Goal: Task Accomplishment & Management: Manage account settings

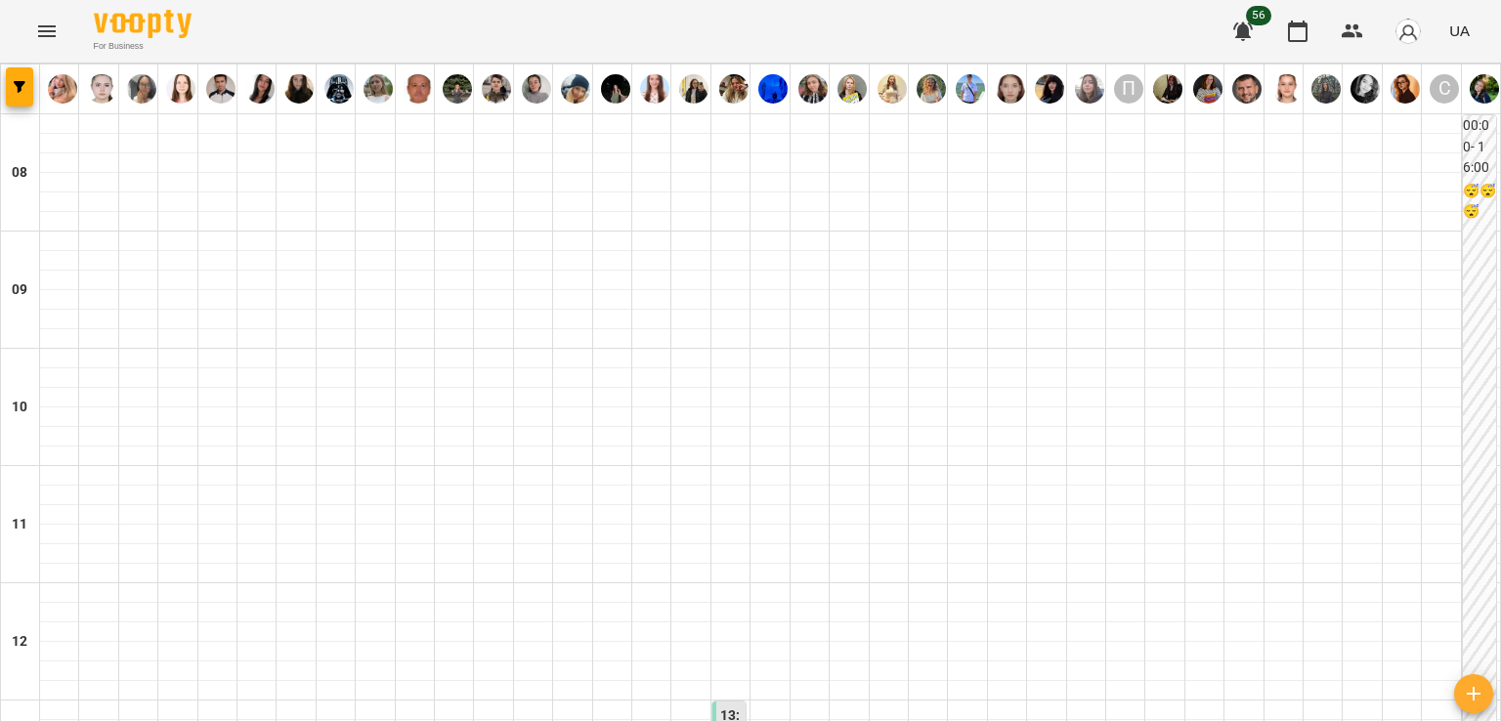
scroll to position [684, 0]
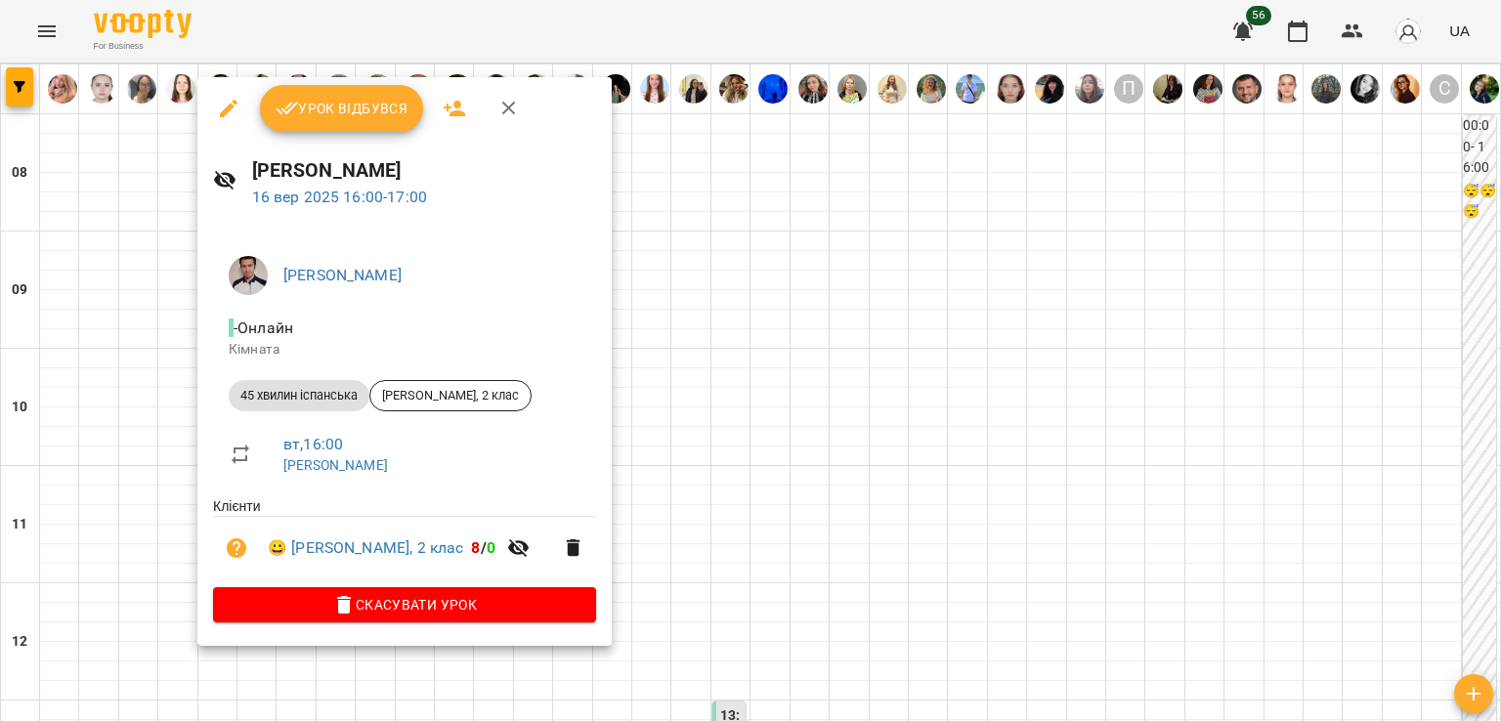
click at [356, 106] on span "Урок відбувся" at bounding box center [342, 108] width 133 height 23
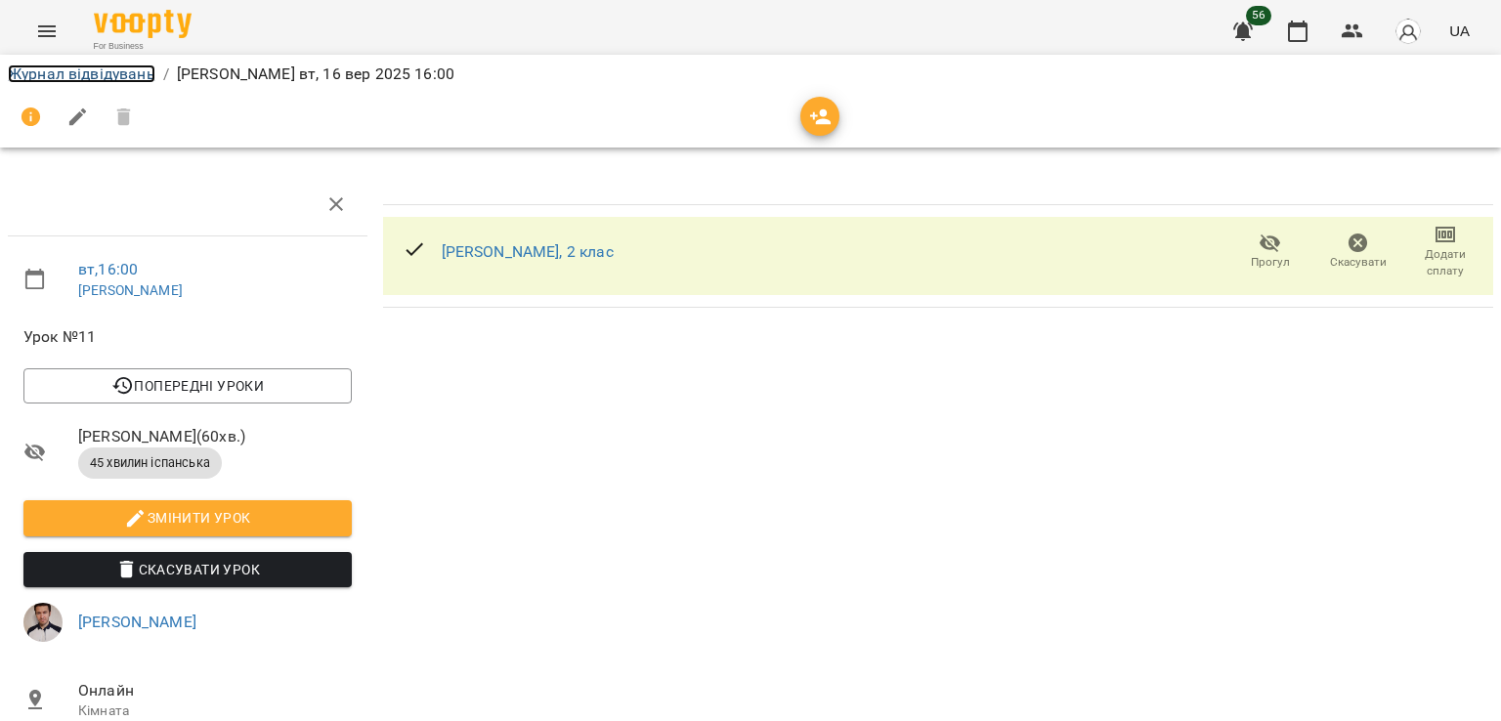
click at [71, 74] on link "Журнал відвідувань" at bounding box center [82, 73] width 148 height 19
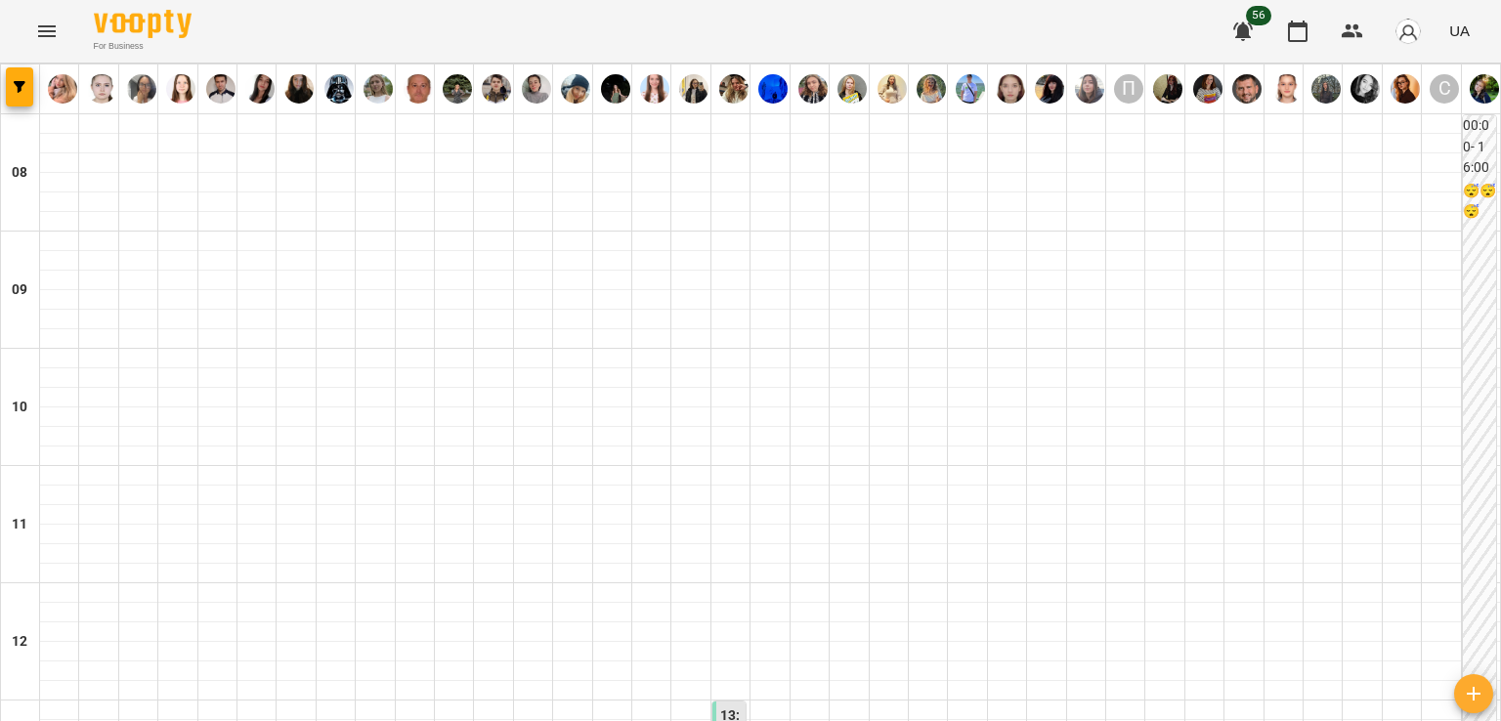
scroll to position [879, 0]
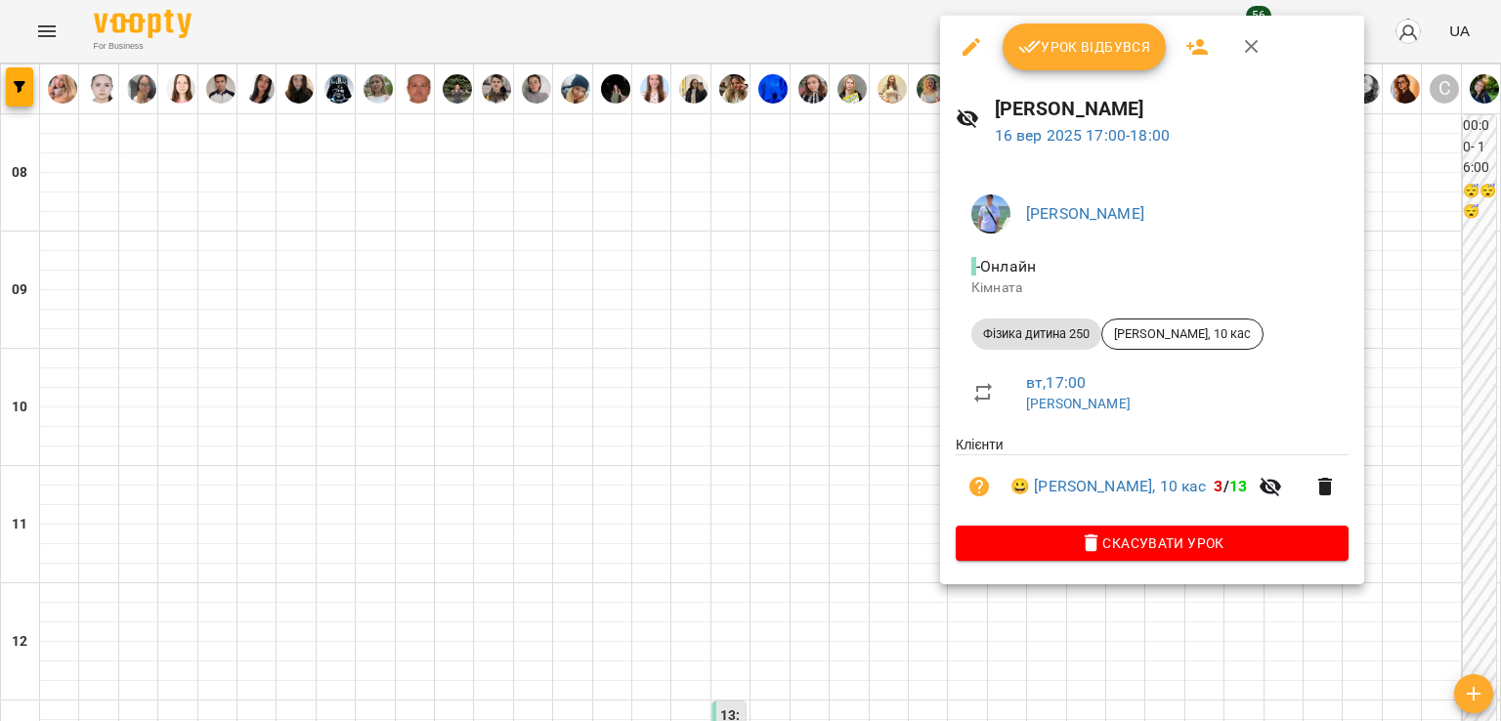
click at [813, 338] on div at bounding box center [750, 360] width 1501 height 721
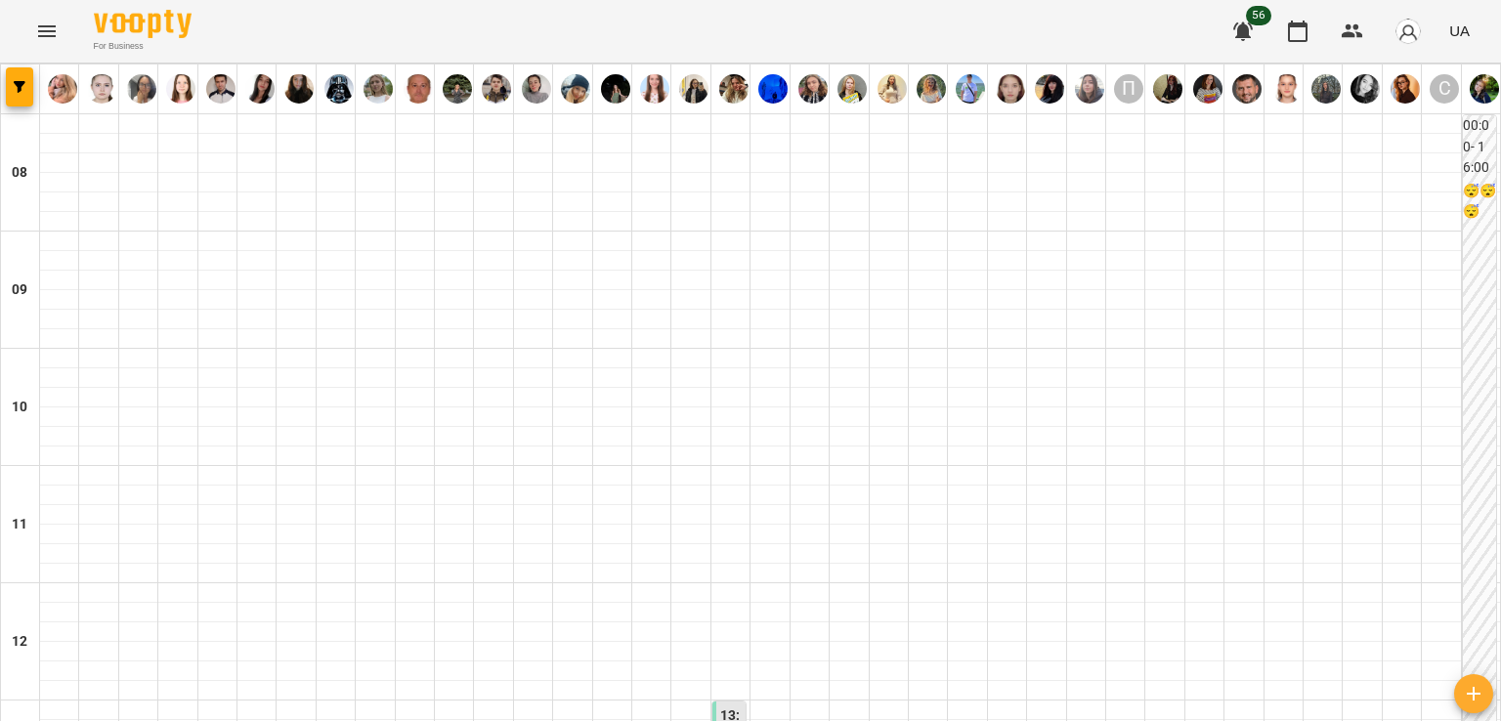
scroll to position [1172, 0]
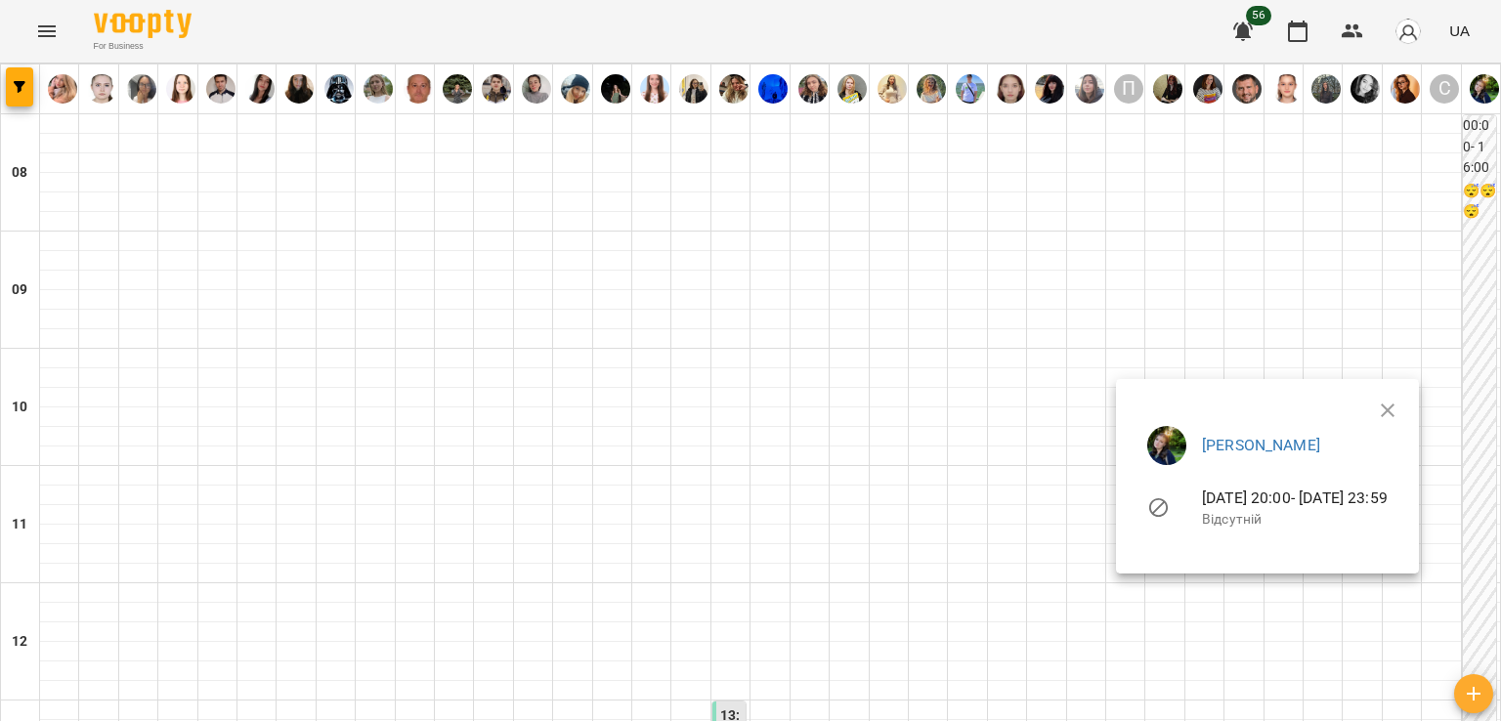
click at [1063, 331] on div at bounding box center [750, 360] width 1501 height 721
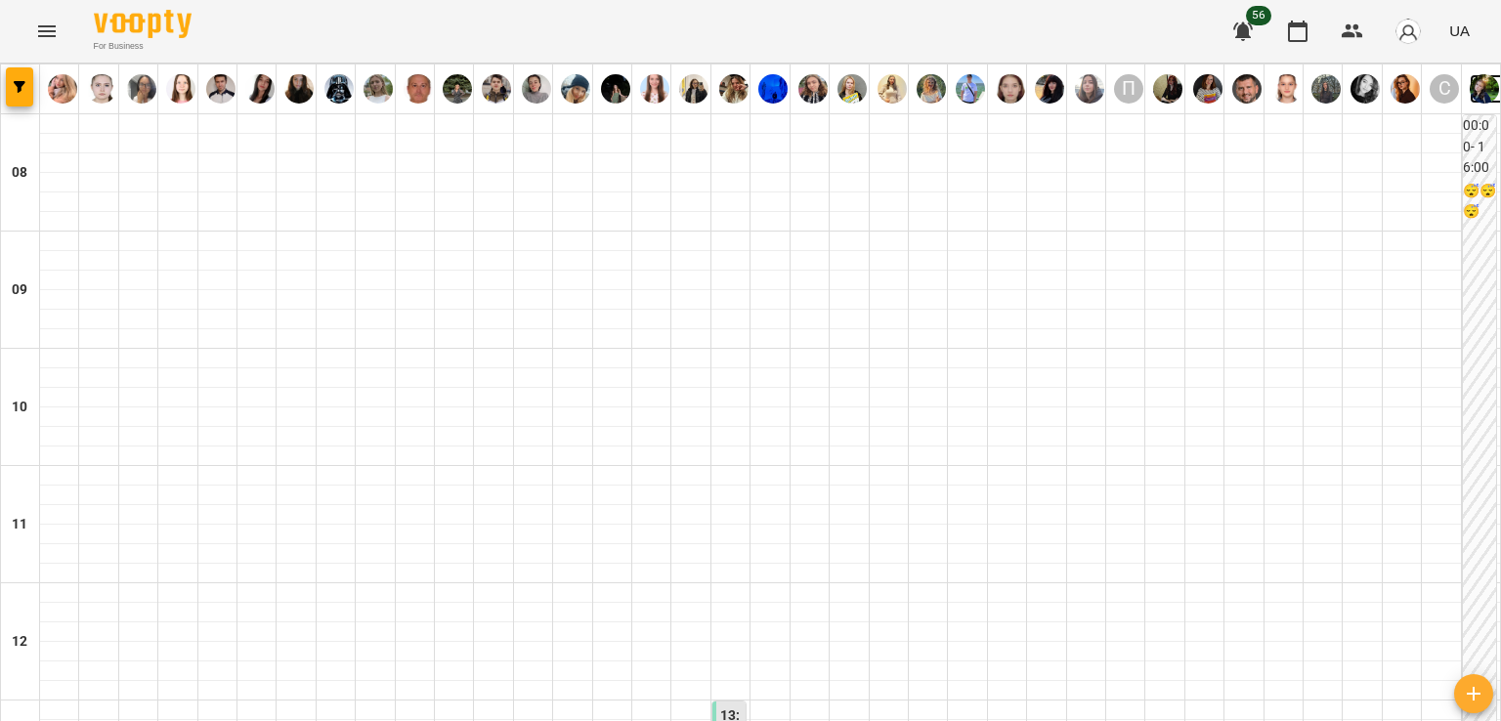
click at [1469, 100] on img at bounding box center [1483, 88] width 29 height 29
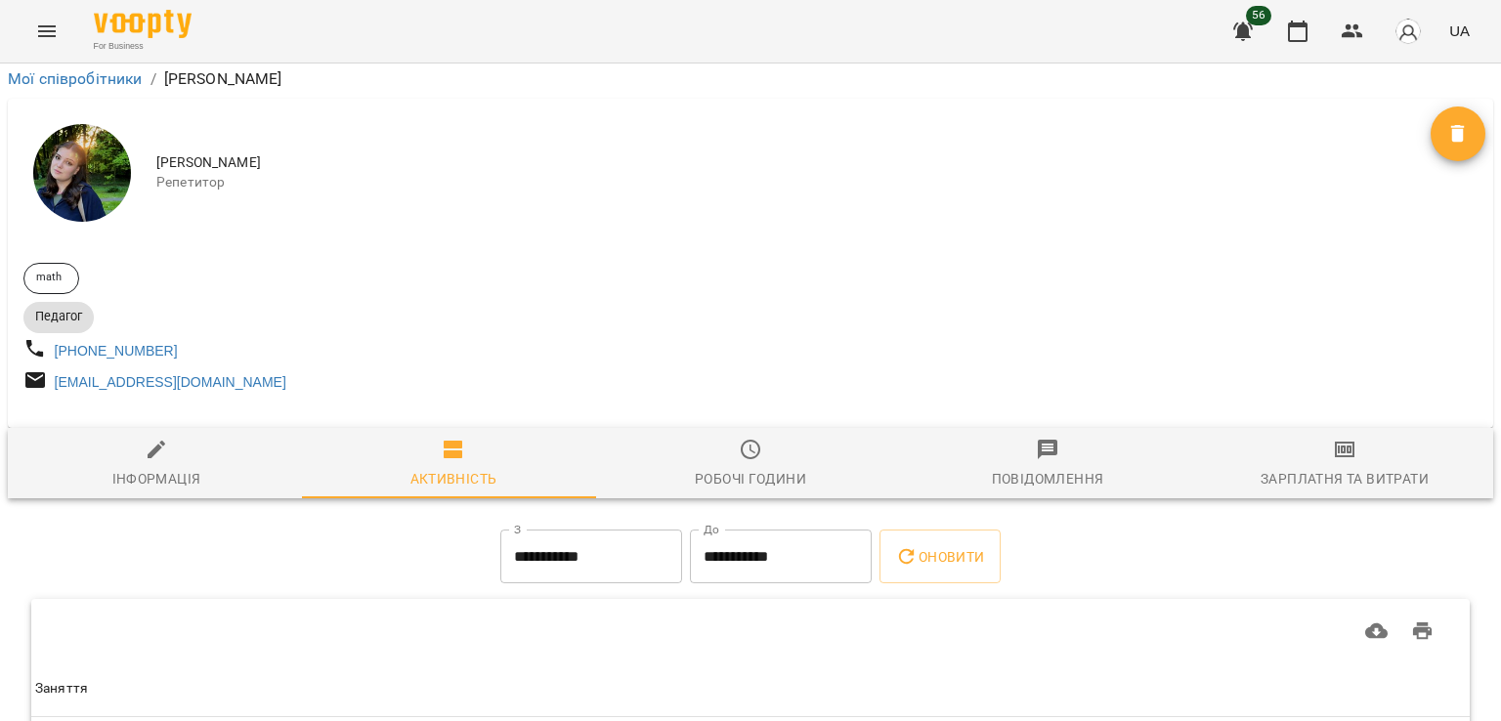
scroll to position [160, 0]
click at [695, 467] on div "Робочі години" at bounding box center [750, 478] width 111 height 23
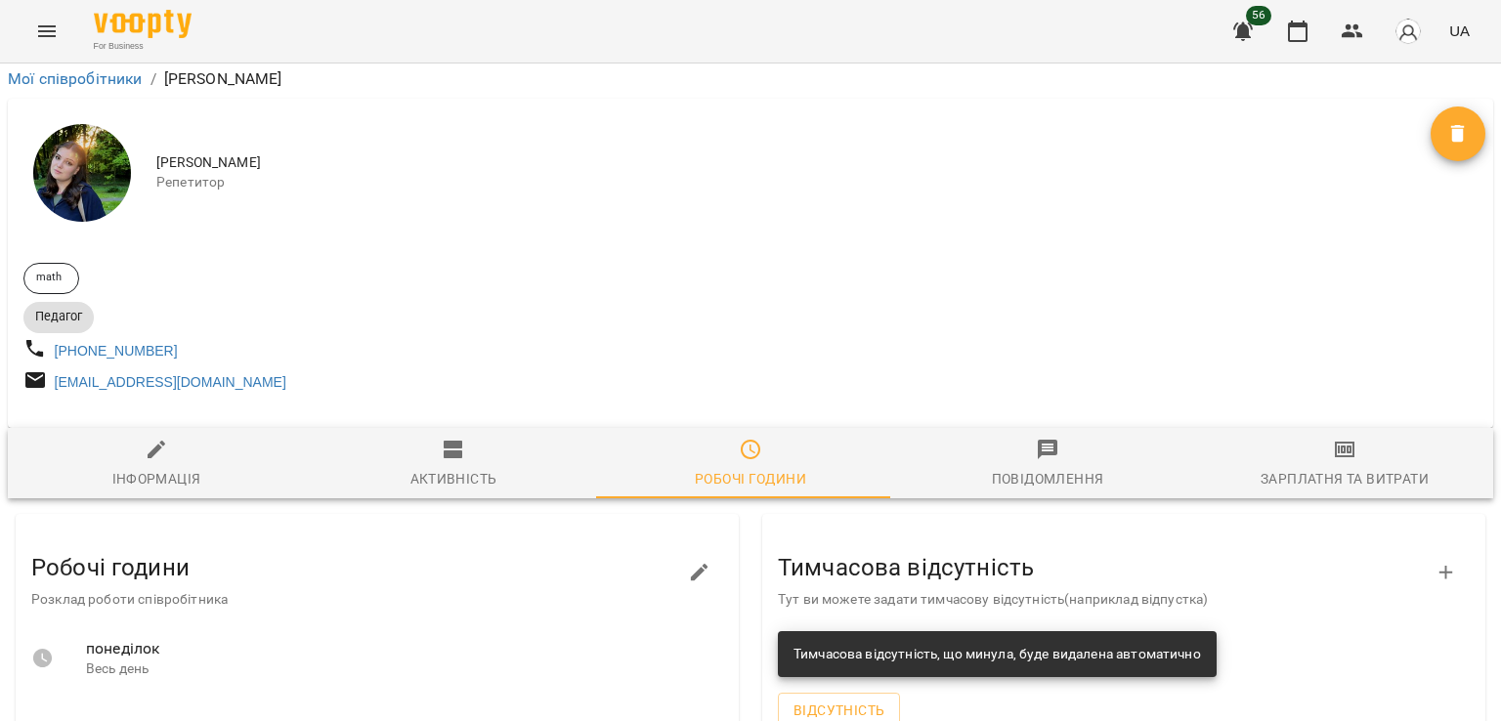
scroll to position [164, 0]
click at [685, 549] on button "button" at bounding box center [699, 572] width 47 height 47
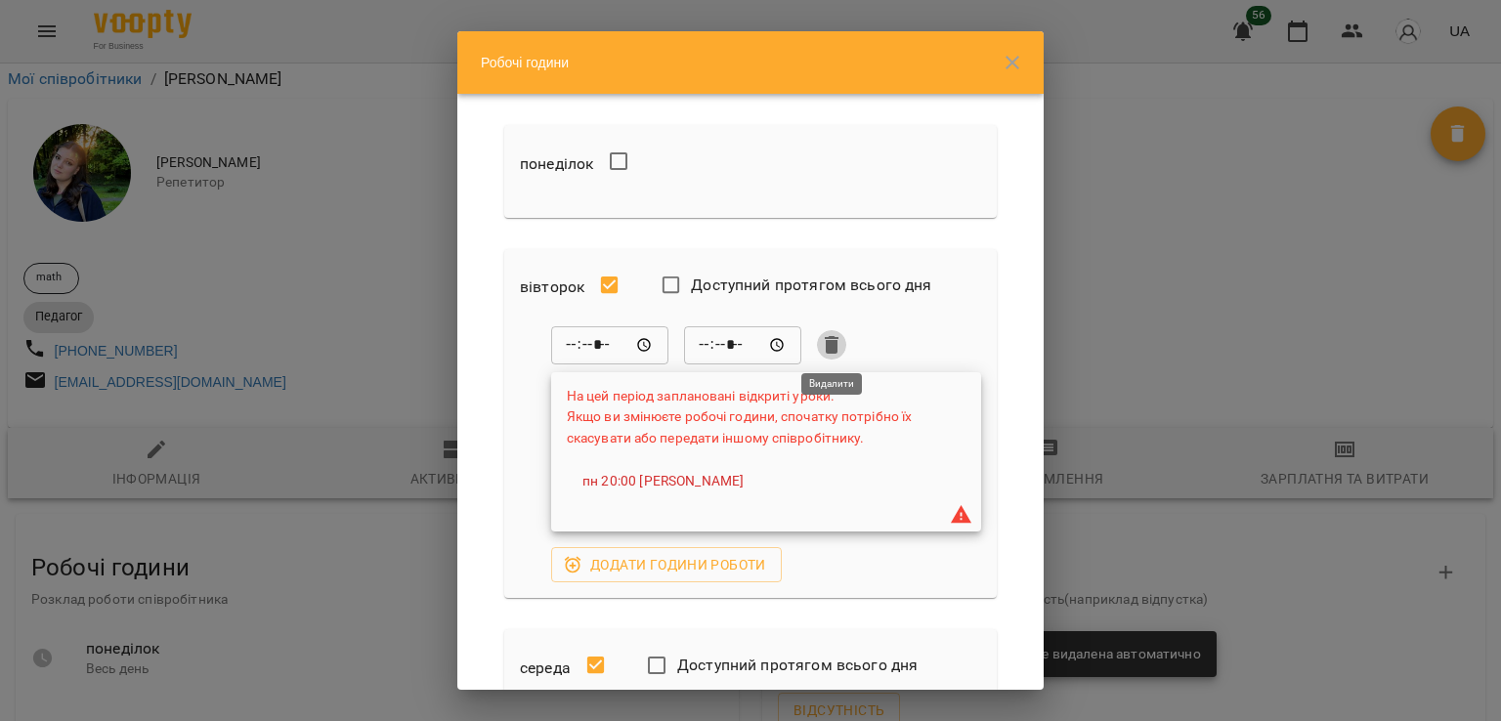
click at [834, 341] on icon "button" at bounding box center [832, 345] width 14 height 18
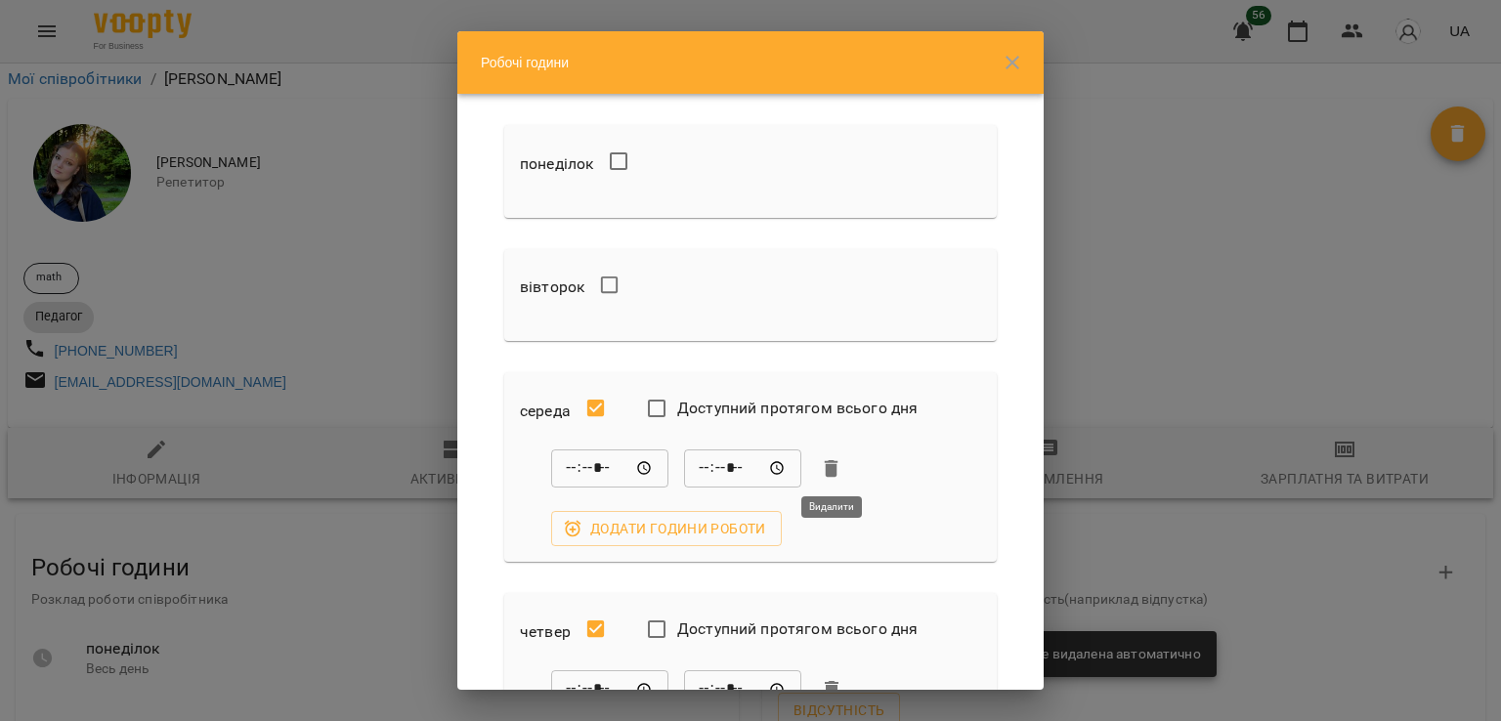
click at [836, 466] on icon "button" at bounding box center [831, 468] width 23 height 23
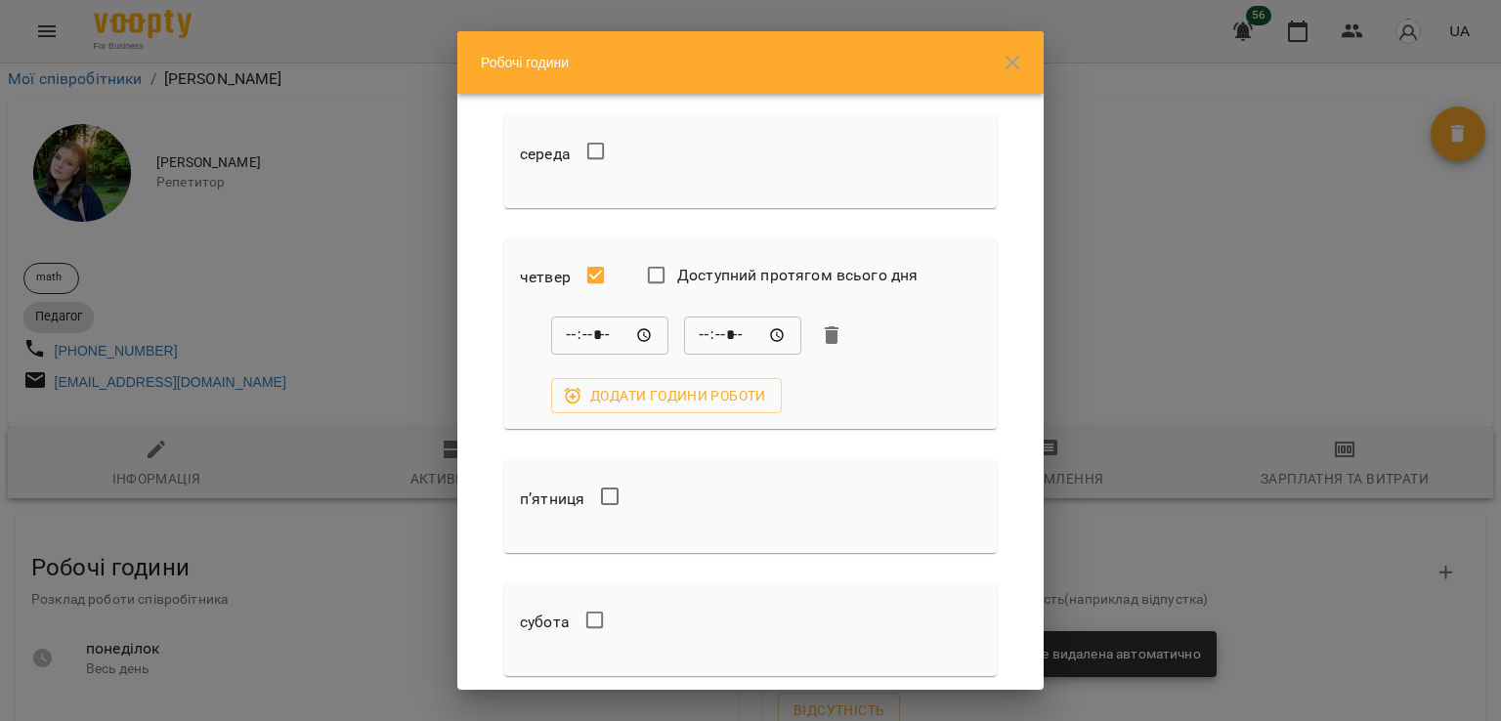
scroll to position [293, 0]
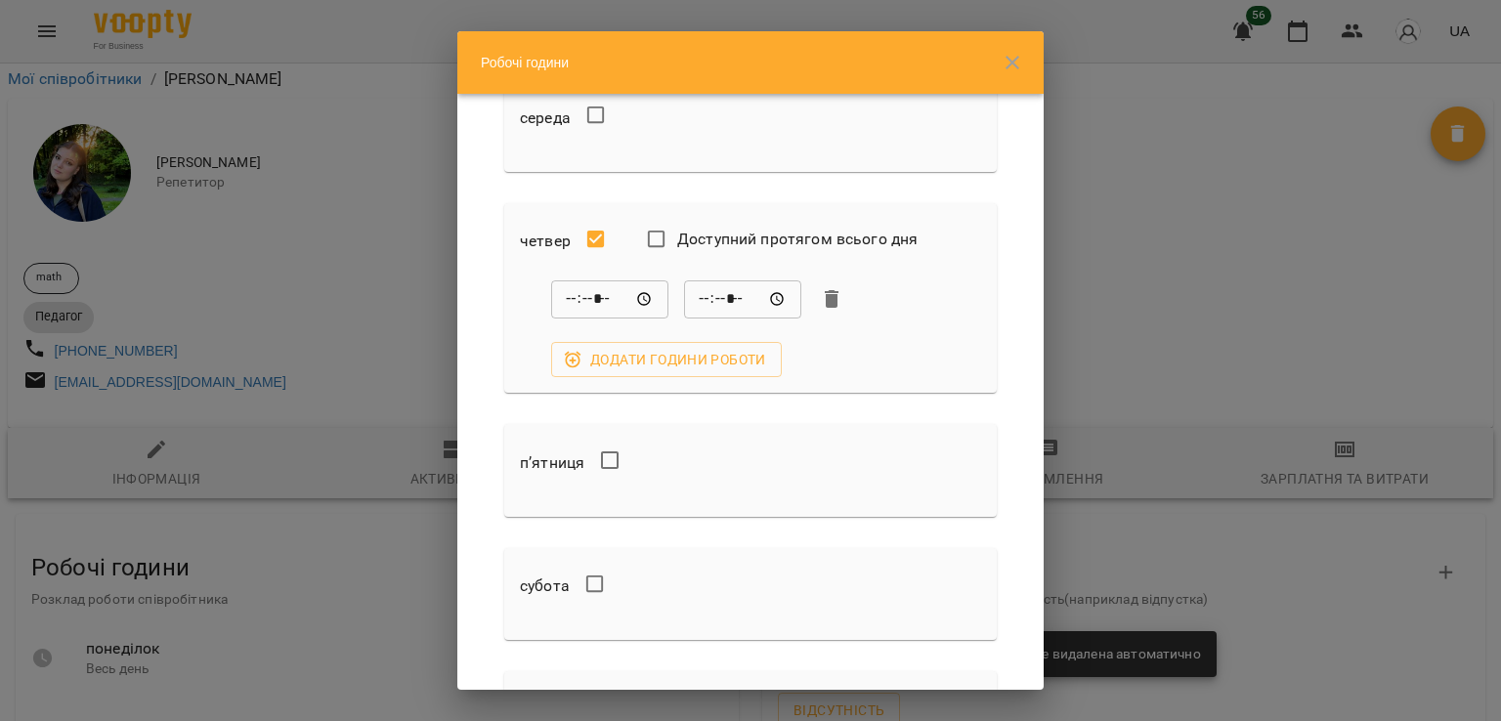
click at [827, 283] on div "***** ​ ***** ​" at bounding box center [766, 298] width 430 height 39
click at [829, 294] on icon "button" at bounding box center [832, 299] width 14 height 18
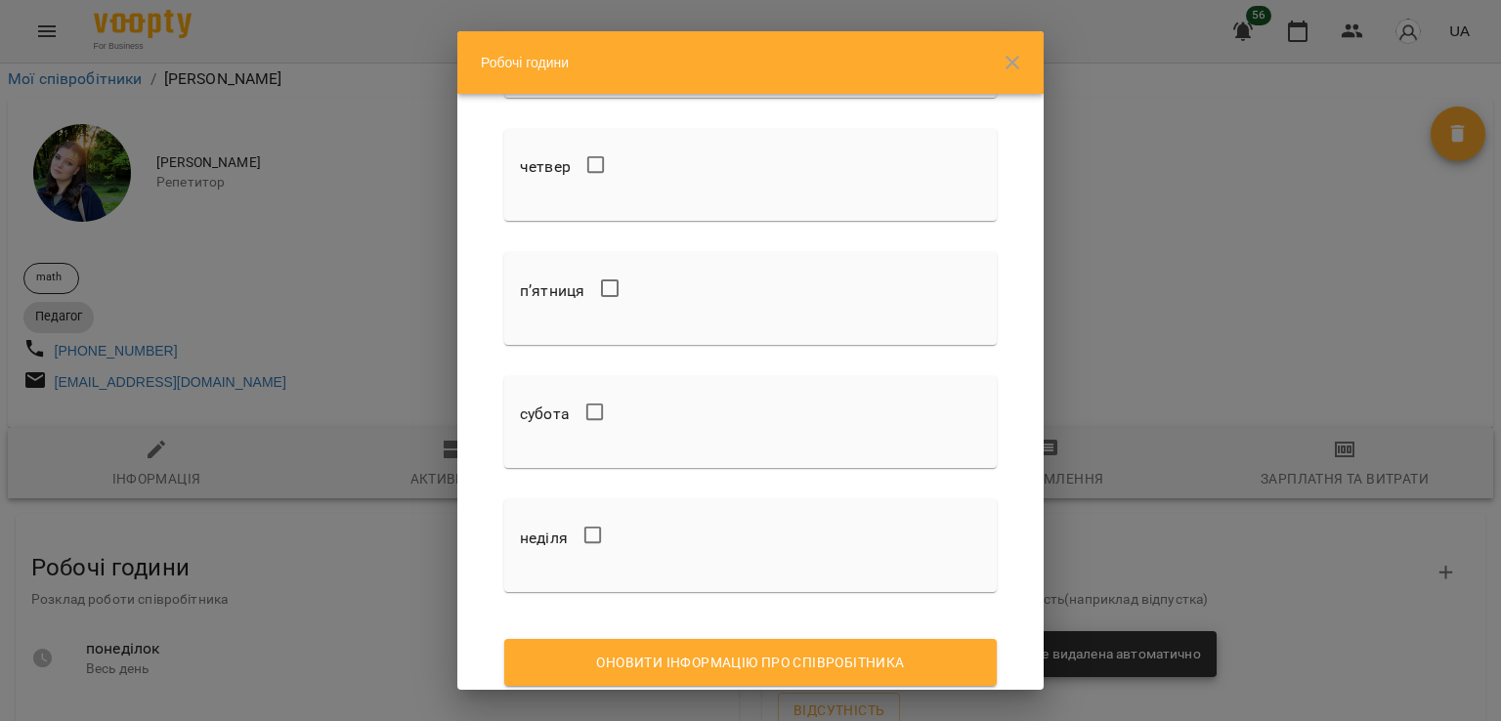
scroll to position [426, 0]
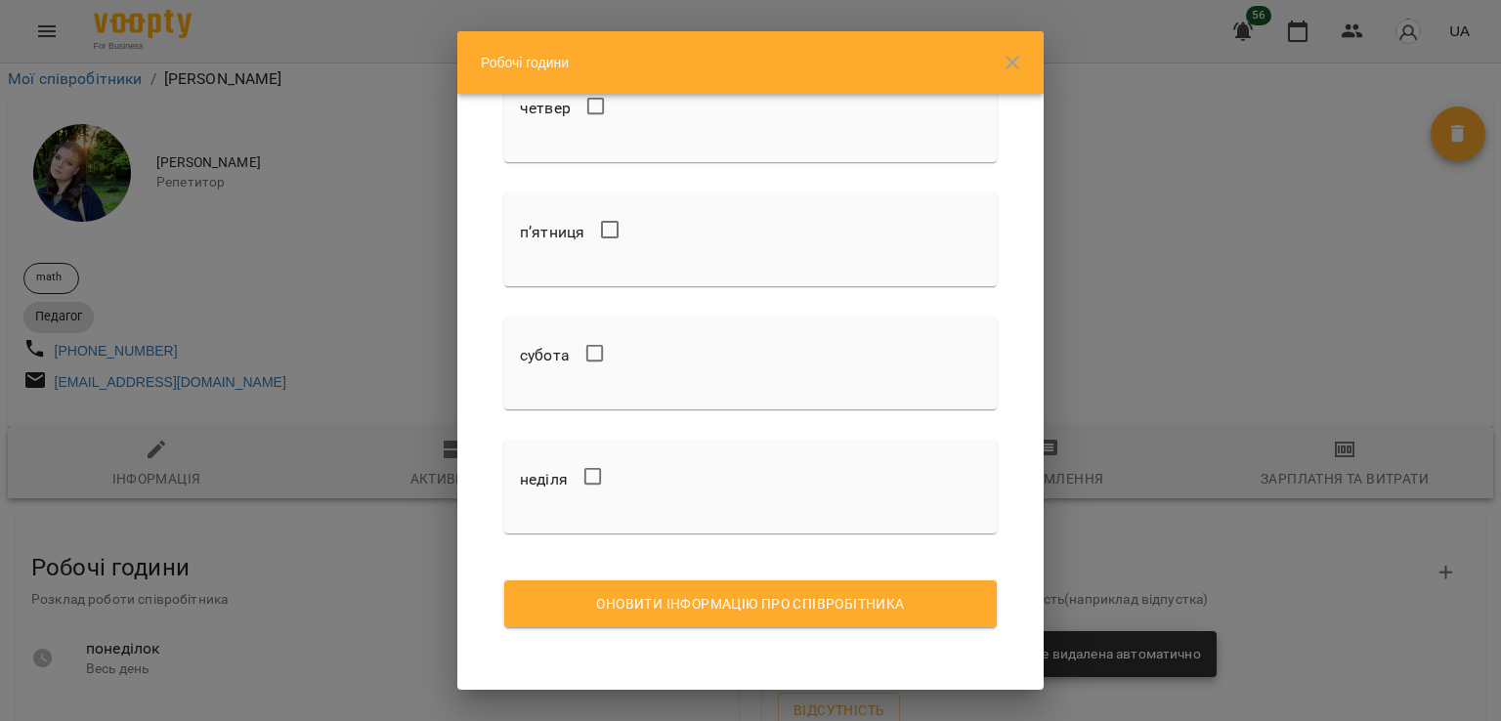
click at [730, 610] on span "Оновити інформацію про співробітника" at bounding box center [750, 603] width 461 height 23
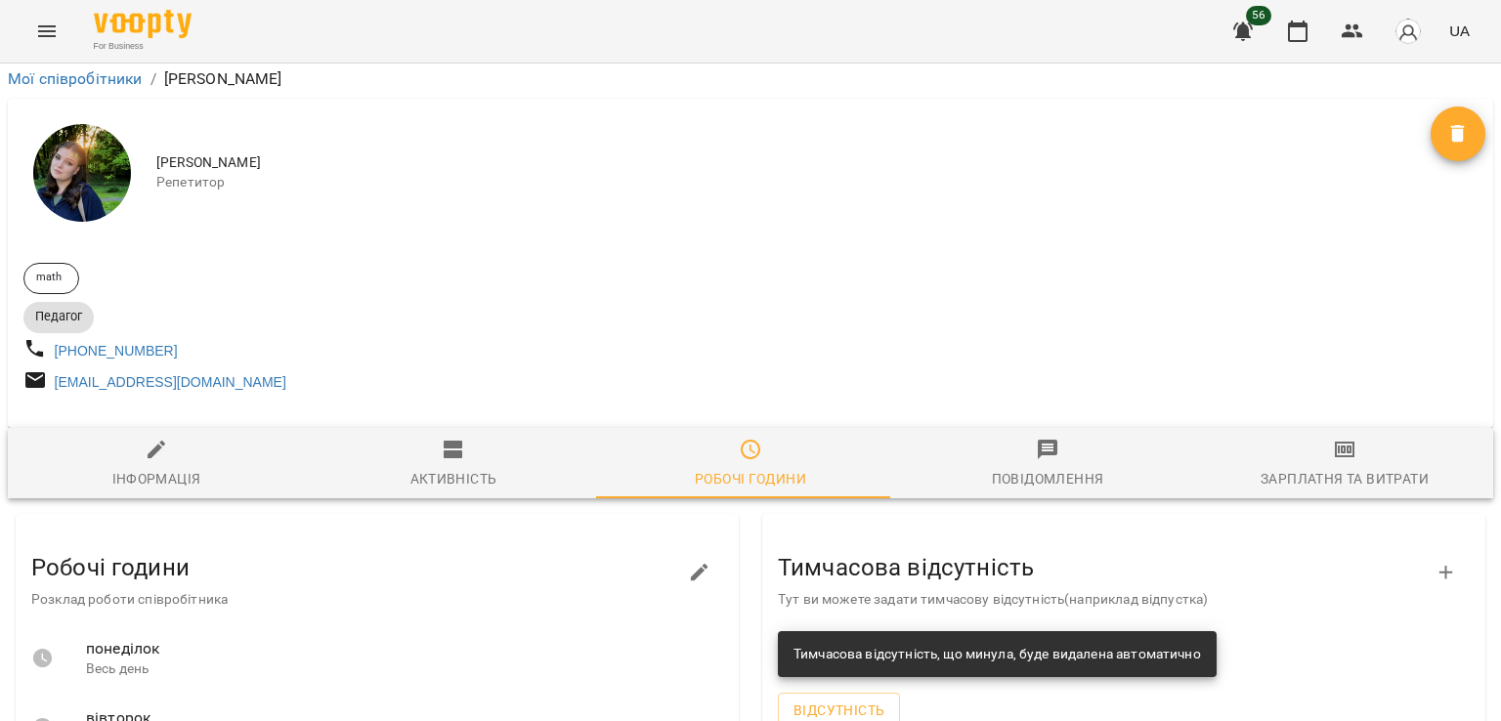
scroll to position [0, 0]
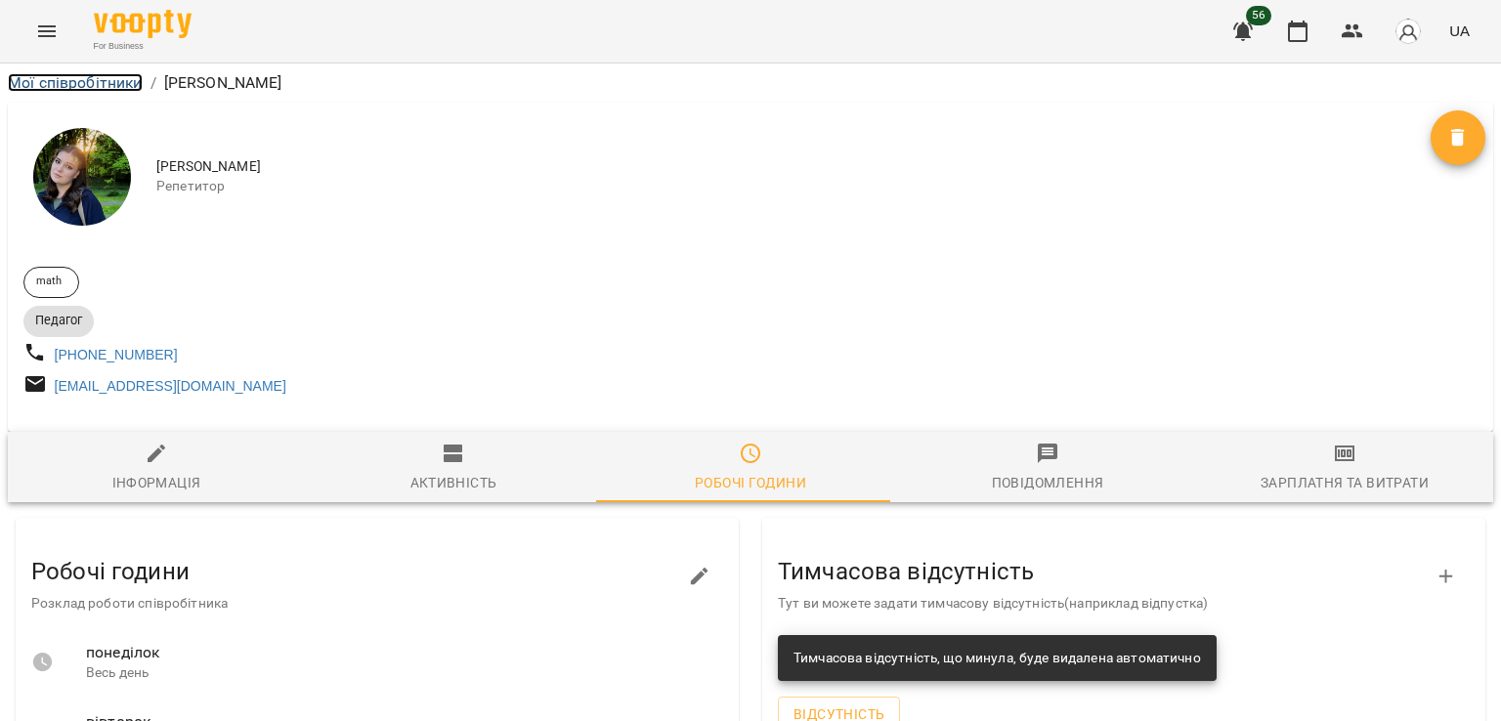
click at [78, 75] on link "Мої співробітники" at bounding box center [75, 82] width 135 height 19
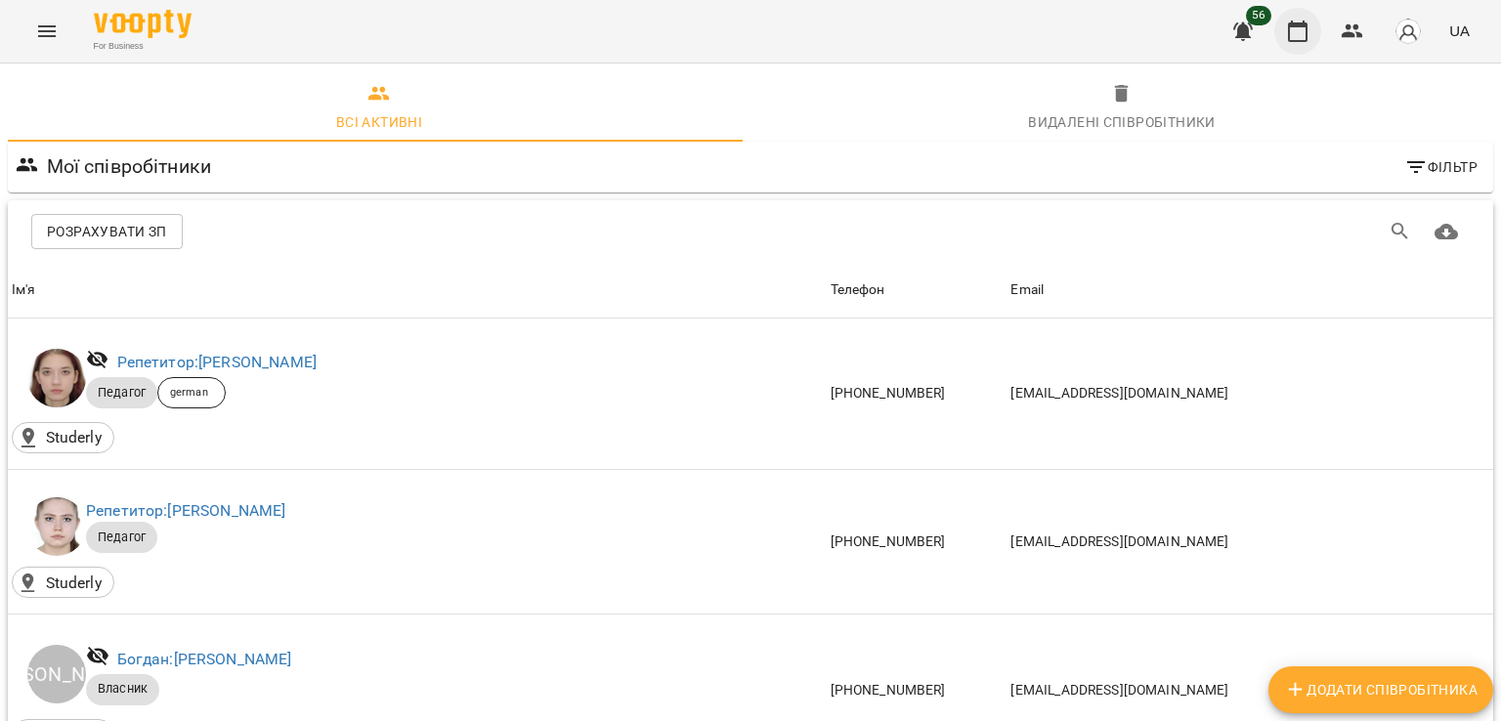
click at [1298, 22] on icon "button" at bounding box center [1298, 31] width 20 height 21
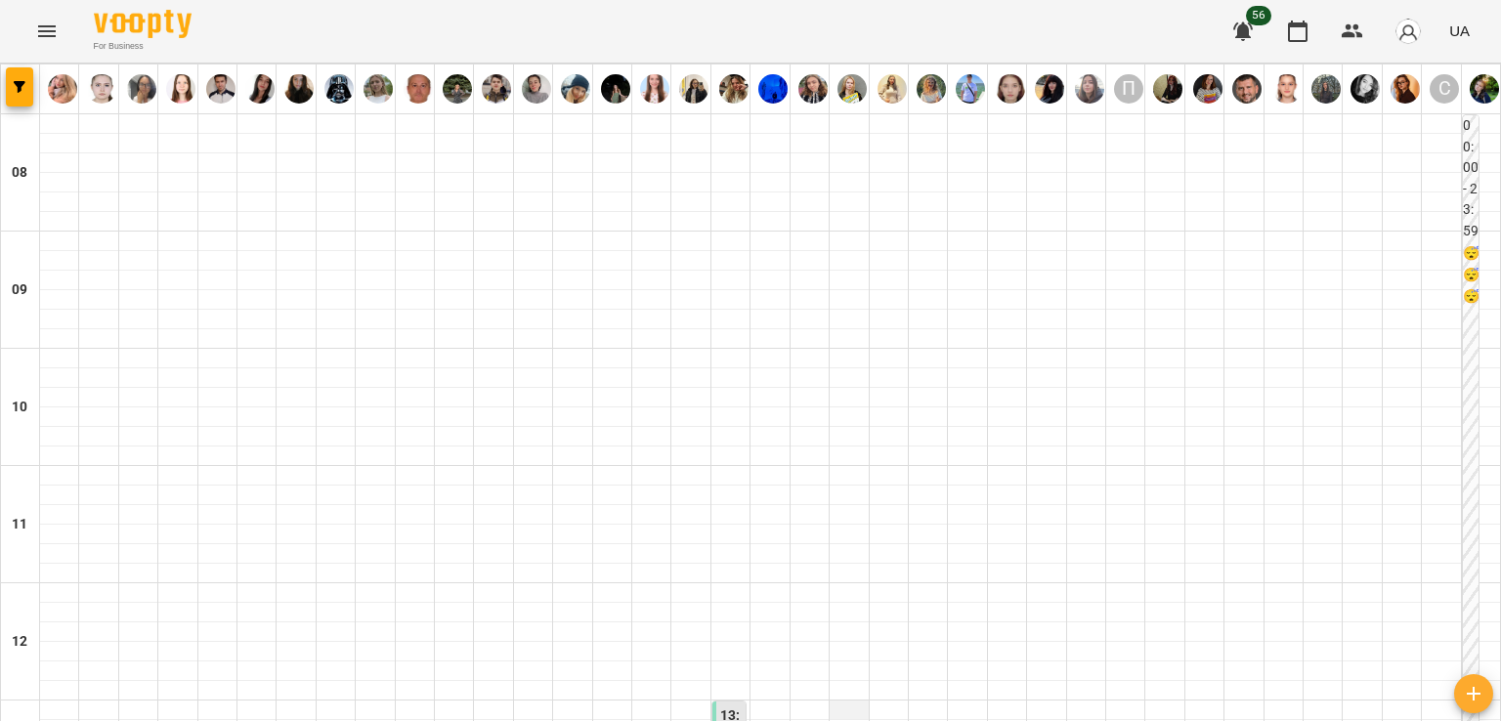
scroll to position [977, 0]
